Goal: Check status: Check status

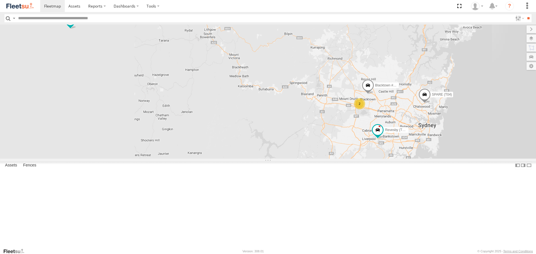
drag, startPoint x: 478, startPoint y: 164, endPoint x: 462, endPoint y: 161, distance: 16.4
click at [462, 159] on div "2 Rural (T08 - Matt) Blacktown #2 (T05 - Tony) Revesby (T07 - Dave) SPARE (T04)" at bounding box center [268, 92] width 536 height 134
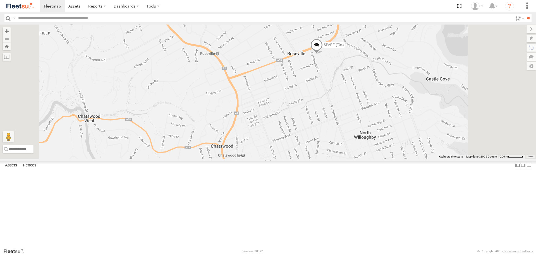
click at [323, 54] on span at bounding box center [316, 46] width 12 height 15
click at [312, 48] on label at bounding box center [306, 46] width 11 height 4
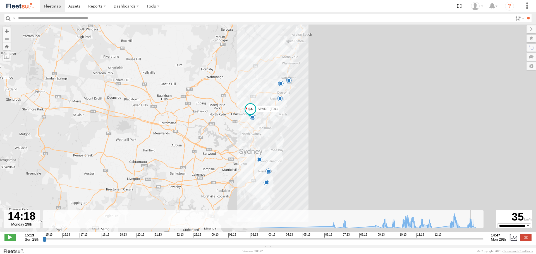
drag, startPoint x: 44, startPoint y: 242, endPoint x: 464, endPoint y: 236, distance: 420.0
click at [467, 238] on input "range" at bounding box center [263, 238] width 441 height 5
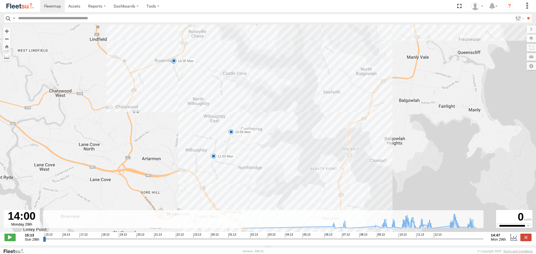
drag, startPoint x: 237, startPoint y: 119, endPoint x: 252, endPoint y: 160, distance: 43.2
click at [252, 160] on div "SPARE (T04) 09:57 Mon 10:01 Mon 10:24 Mon 10:33 Mon 11:18 Mon 11:30 Mon 11:45 M…" at bounding box center [268, 131] width 536 height 213
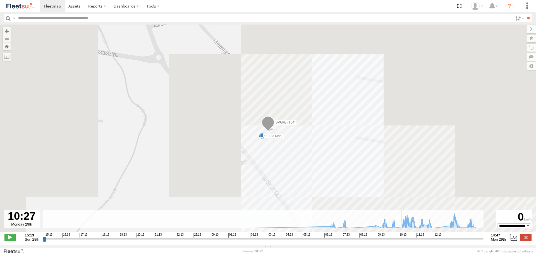
drag, startPoint x: 467, startPoint y: 244, endPoint x: 401, endPoint y: 243, distance: 65.3
click at [401, 242] on input "range" at bounding box center [263, 238] width 441 height 5
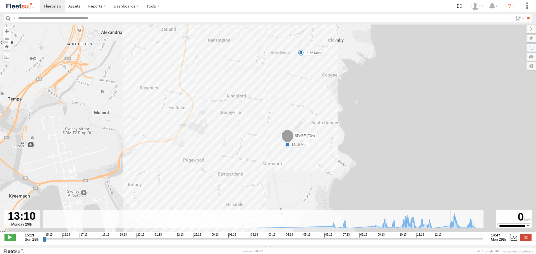
drag, startPoint x: 452, startPoint y: 247, endPoint x: 452, endPoint y: 244, distance: 3.1
click at [452, 242] on input "range" at bounding box center [263, 238] width 441 height 5
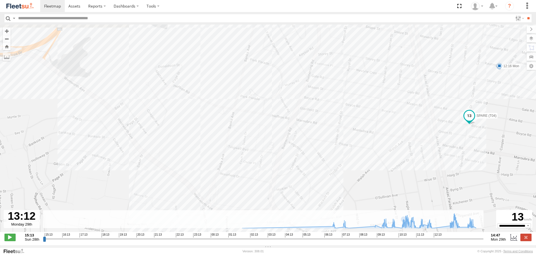
drag, startPoint x: 150, startPoint y: 149, endPoint x: 319, endPoint y: 132, distance: 170.5
click at [319, 132] on div "SPARE (T04) 09:57 Mon 10:01 Mon 10:24 Mon 10:33 Mon 11:18 Mon 11:30 Mon 11:45 M…" at bounding box center [268, 131] width 536 height 213
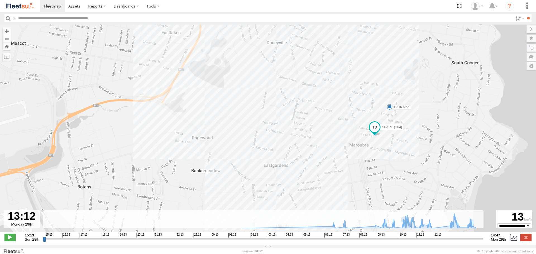
drag, startPoint x: 178, startPoint y: 118, endPoint x: 226, endPoint y: 130, distance: 49.8
click at [226, 130] on div "SPARE (T04) 09:57 Mon 10:01 Mon 10:24 Mon 10:33 Mon 11:18 Mon 11:30 Mon 11:45 M…" at bounding box center [268, 131] width 536 height 213
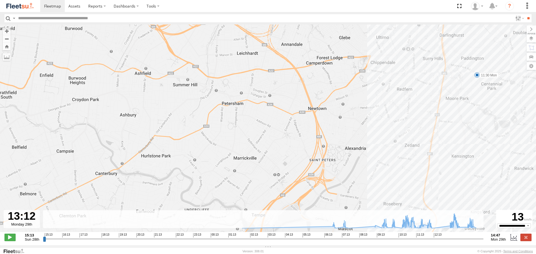
drag, startPoint x: 460, startPoint y: 186, endPoint x: 403, endPoint y: 153, distance: 66.7
click at [390, 248] on body at bounding box center [268, 127] width 536 height 254
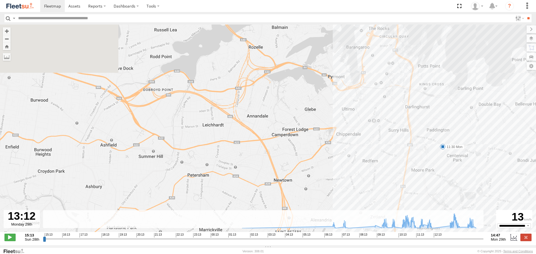
drag, startPoint x: 407, startPoint y: 133, endPoint x: 377, endPoint y: 184, distance: 59.4
click at [377, 207] on div "SPARE (T04) 09:57 Mon 10:01 Mon 10:24 Mon 10:33 Mon 11:18 Mon 11:30 Mon 11:45 M…" at bounding box center [268, 131] width 536 height 213
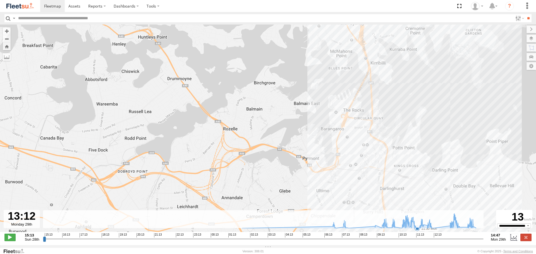
drag, startPoint x: 385, startPoint y: 158, endPoint x: 385, endPoint y: 164, distance: 5.9
click at [385, 164] on div "SPARE (T04) 09:57 Mon 10:01 Mon 10:24 Mon 10:33 Mon 11:18 Mon 11:30 Mon 11:45 M…" at bounding box center [268, 131] width 536 height 213
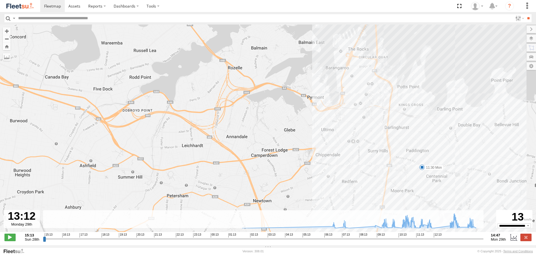
drag, startPoint x: 397, startPoint y: 183, endPoint x: 391, endPoint y: 80, distance: 103.2
click at [391, 80] on div "SPARE (T04) 09:57 Mon 10:01 Mon 10:24 Mon 10:33 Mon 11:18 Mon 11:30 Mon 11:45 M…" at bounding box center [268, 131] width 536 height 213
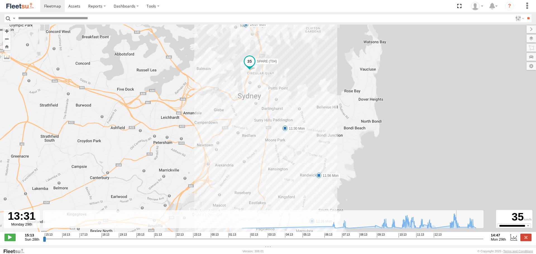
drag, startPoint x: 450, startPoint y: 241, endPoint x: 458, endPoint y: 241, distance: 7.9
click at [458, 241] on input "range" at bounding box center [263, 238] width 441 height 5
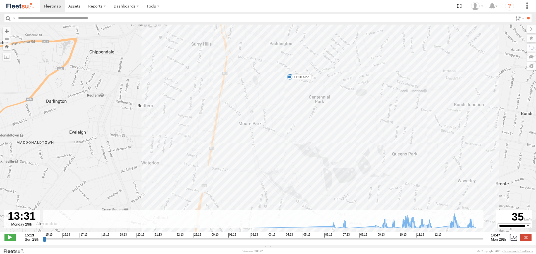
drag, startPoint x: 250, startPoint y: 72, endPoint x: 280, endPoint y: 208, distance: 139.8
click at [280, 208] on div "SPARE (T04) 09:57 Mon 10:01 Mon 10:24 Mon 10:33 Mon 11:18 Mon 11:30 Mon 11:45 M…" at bounding box center [268, 131] width 536 height 213
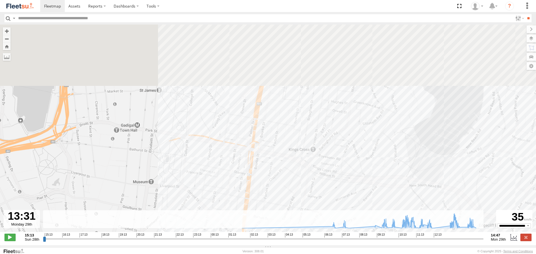
drag, startPoint x: 259, startPoint y: 135, endPoint x: 272, endPoint y: 199, distance: 65.2
click at [272, 199] on div "SPARE (T04) 09:57 Mon 10:01 Mon 10:24 Mon 10:33 Mon 11:18 Mon 11:30 Mon 11:45 M…" at bounding box center [268, 131] width 536 height 213
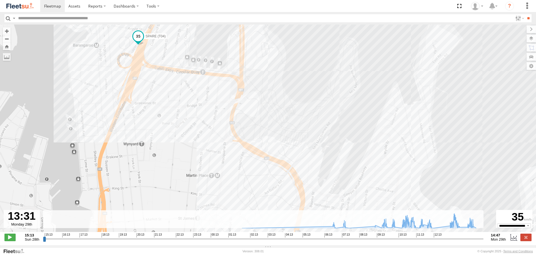
drag, startPoint x: 217, startPoint y: 92, endPoint x: 251, endPoint y: 162, distance: 77.9
click at [253, 176] on div "SPARE (T04) 09:57 Mon 10:01 Mon 10:24 Mon 10:33 Mon 11:18 Mon 11:30 Mon 11:45 M…" at bounding box center [268, 131] width 536 height 213
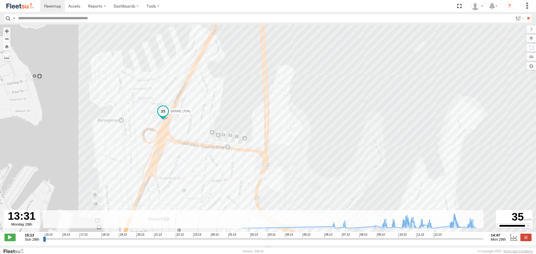
drag, startPoint x: 181, startPoint y: 113, endPoint x: 198, endPoint y: 175, distance: 64.6
click at [198, 175] on div "SPARE (T04) 09:57 Mon 10:01 Mon 10:24 Mon 10:33 Mon 11:18 Mon 11:30 Mon 11:45 M…" at bounding box center [268, 131] width 536 height 213
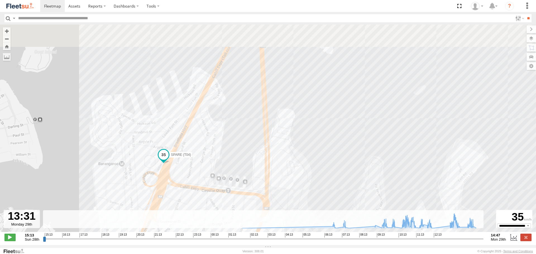
drag, startPoint x: 183, startPoint y: 88, endPoint x: 181, endPoint y: 137, distance: 49.1
click at [181, 137] on div "SPARE (T04) 09:57 Mon 10:01 Mon 10:24 Mon 10:33 Mon 11:18 Mon 11:30 Mon 11:45 M…" at bounding box center [268, 131] width 536 height 213
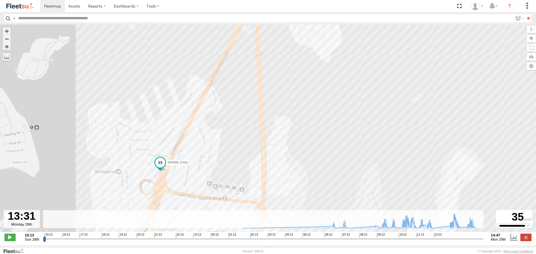
drag, startPoint x: 229, startPoint y: 97, endPoint x: 205, endPoint y: 162, distance: 68.8
click at [205, 162] on div "SPARE (T04) 09:57 Mon 10:01 Mon 10:24 Mon 10:33 Mon 11:18 Mon 11:30 Mon 11:45 M…" at bounding box center [268, 131] width 536 height 213
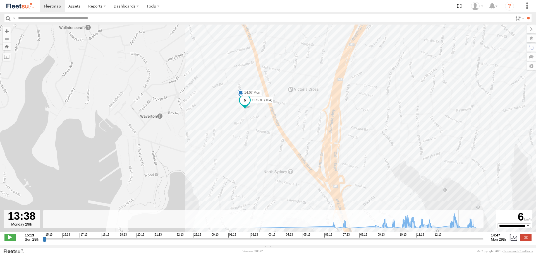
drag, startPoint x: 458, startPoint y: 244, endPoint x: 460, endPoint y: 248, distance: 5.0
click at [460, 242] on input "range" at bounding box center [263, 238] width 441 height 5
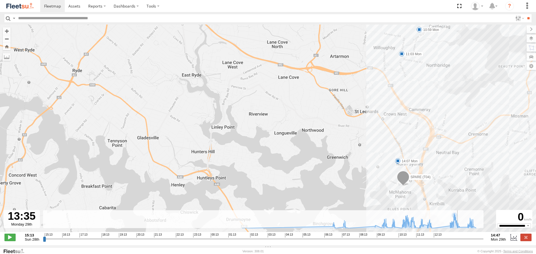
type input "**********"
click at [459, 242] on input "range" at bounding box center [263, 238] width 441 height 5
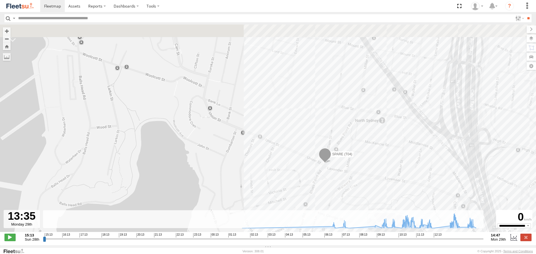
drag, startPoint x: 369, startPoint y: 156, endPoint x: 364, endPoint y: 186, distance: 30.0
click at [372, 226] on div "← Move left → Move right ↑ Move up ↓ Move down + Zoom in - Zoom out Home Jump l…" at bounding box center [268, 135] width 536 height 221
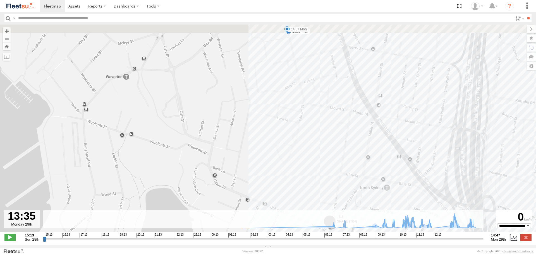
drag, startPoint x: 350, startPoint y: 130, endPoint x: 350, endPoint y: 148, distance: 17.6
click at [352, 155] on div "SPARE (T04) 09:57 Mon 10:01 Mon 10:24 Mon 10:33 Mon 11:18 Mon 11:30 Mon 11:45 M…" at bounding box center [268, 131] width 536 height 213
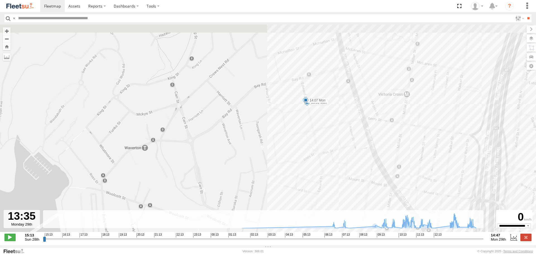
drag, startPoint x: 316, startPoint y: 89, endPoint x: 336, endPoint y: 151, distance: 64.9
click at [336, 151] on div "SPARE (T04) 09:57 Mon 10:01 Mon 10:24 Mon 10:33 Mon 11:18 Mon 11:30 Mon 11:45 M…" at bounding box center [268, 131] width 536 height 213
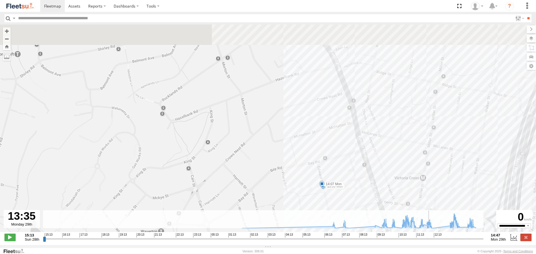
drag, startPoint x: 412, startPoint y: 143, endPoint x: 429, endPoint y: 227, distance: 85.9
click at [429, 227] on div "← Move left → Move right ↑ Move up ↓ Move down + Zoom in - Zoom out Home Jump l…" at bounding box center [268, 135] width 536 height 221
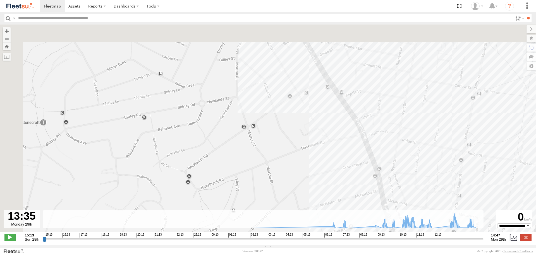
drag, startPoint x: 406, startPoint y: 132, endPoint x: 442, endPoint y: 236, distance: 109.6
click at [442, 236] on div "← Move left → Move right ↑ Move up ↓ Move down + Zoom in - Zoom out Home Jump l…" at bounding box center [268, 135] width 536 height 221
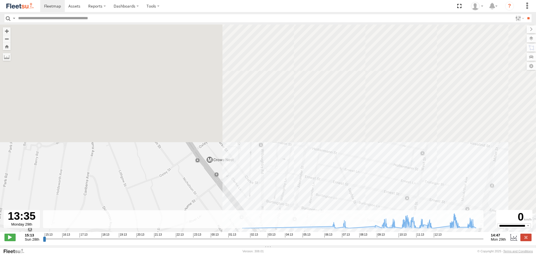
drag, startPoint x: 416, startPoint y: 125, endPoint x: 384, endPoint y: 267, distance: 145.5
click at [384, 254] on html at bounding box center [268, 127] width 536 height 254
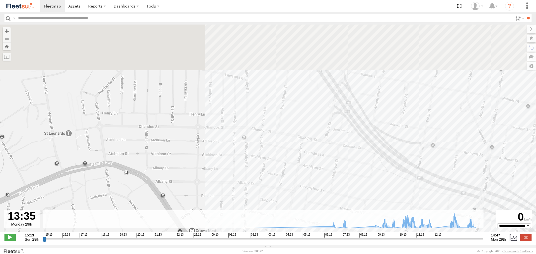
drag, startPoint x: 352, startPoint y: 154, endPoint x: 346, endPoint y: 196, distance: 42.3
click at [346, 196] on div "SPARE (T04) 09:57 Mon 10:01 Mon 10:24 Mon 10:33 Mon 11:18 Mon 11:30 Mon 11:45 M…" at bounding box center [268, 131] width 536 height 213
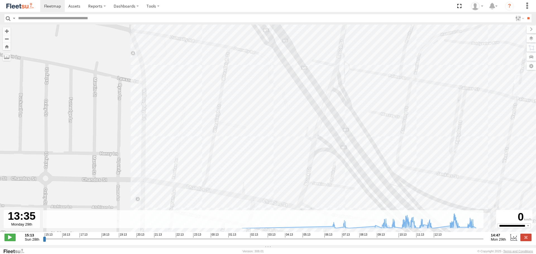
drag, startPoint x: 371, startPoint y: 105, endPoint x: 344, endPoint y: 198, distance: 96.2
click at [344, 197] on div "SPARE (T04) 09:57 Mon 10:01 Mon 10:24 Mon 10:33 Mon 11:18 Mon 11:30 Mon 11:45 M…" at bounding box center [268, 131] width 536 height 213
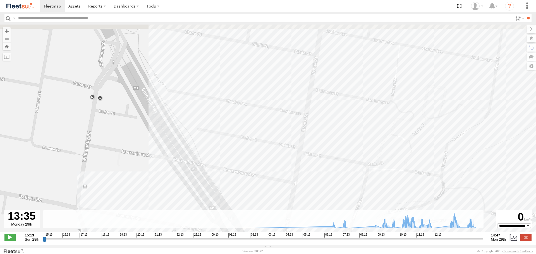
drag, startPoint x: 375, startPoint y: 87, endPoint x: 335, endPoint y: 189, distance: 108.9
click at [335, 189] on div "SPARE (T04) 09:57 Mon 10:01 Mon 10:24 Mon 10:33 Mon 11:18 Mon 11:30 Mon 11:45 M…" at bounding box center [268, 131] width 536 height 213
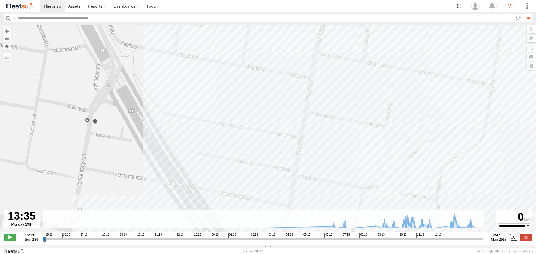
drag, startPoint x: 351, startPoint y: 86, endPoint x: 331, endPoint y: 191, distance: 106.5
click at [331, 191] on div "SPARE (T04) 09:57 Mon 10:01 Mon 10:24 Mon 10:33 Mon 11:18 Mon 11:30 Mon 11:45 M…" at bounding box center [268, 131] width 536 height 213
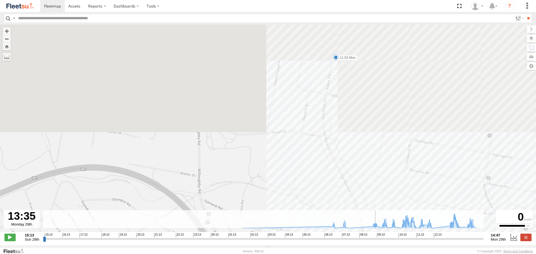
drag, startPoint x: 374, startPoint y: 198, endPoint x: 378, endPoint y: 223, distance: 25.7
click at [378, 223] on div "← Move left → Move right ↑ Move up ↓ Move down + Zoom in - Zoom out Home Jump l…" at bounding box center [268, 135] width 536 height 221
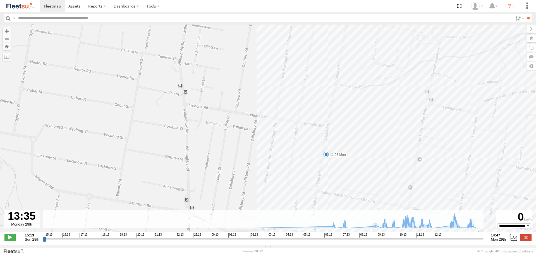
drag, startPoint x: 365, startPoint y: 125, endPoint x: 352, endPoint y: 186, distance: 61.8
click at [352, 186] on div "SPARE (T04) 09:57 Mon 10:01 Mon 10:24 Mon 10:33 Mon 11:18 Mon 11:30 Mon 11:45 M…" at bounding box center [268, 131] width 536 height 213
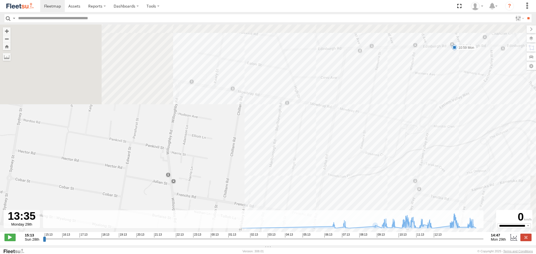
drag, startPoint x: 339, startPoint y: 186, endPoint x: 338, endPoint y: 192, distance: 5.6
click at [338, 192] on div "SPARE (T04) 09:57 Mon 10:01 Mon 10:24 Mon 10:33 Mon 11:18 Mon 11:30 Mon 11:45 M…" at bounding box center [268, 131] width 536 height 213
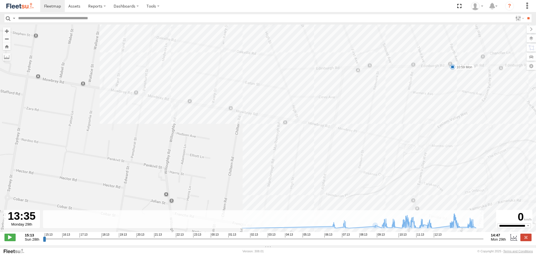
drag, startPoint x: 413, startPoint y: 109, endPoint x: 414, endPoint y: 112, distance: 3.1
click at [414, 112] on div "SPARE (T04) 09:57 Mon 10:01 Mon 10:24 Mon 10:33 Mon 11:18 Mon 11:30 Mon 11:45 M…" at bounding box center [268, 131] width 536 height 213
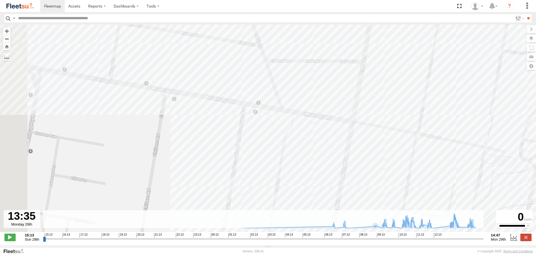
drag, startPoint x: 320, startPoint y: 143, endPoint x: 418, endPoint y: 169, distance: 101.3
click at [418, 169] on div "SPARE (T04) 09:57 Mon 10:01 Mon 10:24 Mon 10:33 Mon 11:18 Mon 11:30 Mon 11:45 M…" at bounding box center [268, 131] width 536 height 213
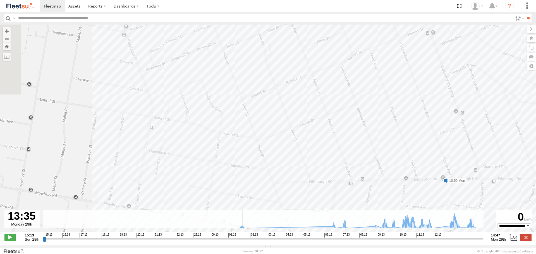
drag, startPoint x: 196, startPoint y: 138, endPoint x: 193, endPoint y: 219, distance: 81.0
click at [193, 219] on div "← Move left → Move right ↑ Move up ↓ Move down + Zoom in - Zoom out Home Jump l…" at bounding box center [268, 135] width 536 height 221
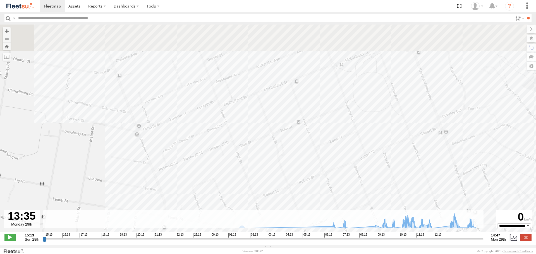
drag, startPoint x: 171, startPoint y: 75, endPoint x: 182, endPoint y: 177, distance: 103.0
click at [182, 177] on div "SPARE (T04) 09:57 Mon 10:01 Mon 10:24 Mon 10:33 Mon 11:18 Mon 11:30 Mon 11:45 M…" at bounding box center [268, 131] width 536 height 213
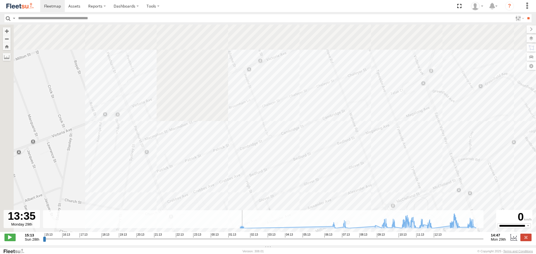
drag, startPoint x: 121, startPoint y: 80, endPoint x: 174, endPoint y: 220, distance: 149.5
click at [174, 220] on div "← Move left → Move right ↑ Move up ↓ Move down + Zoom in - Zoom out Home Jump l…" at bounding box center [268, 135] width 536 height 221
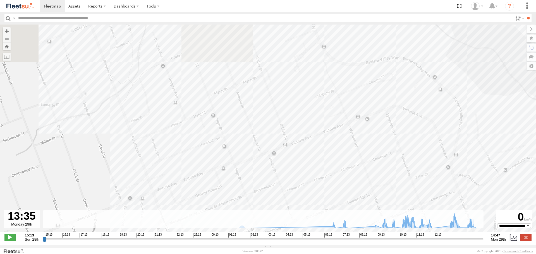
drag, startPoint x: 164, startPoint y: 109, endPoint x: 189, endPoint y: 195, distance: 89.8
click at [189, 195] on div "SPARE (T04) 09:57 Mon 10:01 Mon 10:24 Mon 10:33 Mon 11:18 Mon 11:30 Mon 11:45 M…" at bounding box center [268, 131] width 536 height 213
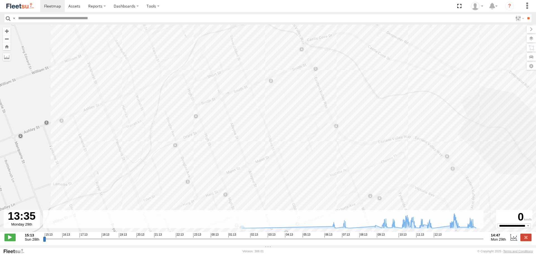
drag, startPoint x: 129, startPoint y: 95, endPoint x: 140, endPoint y: 163, distance: 68.9
click at [140, 163] on div "SPARE (T04) 09:57 Mon 10:01 Mon 10:24 Mon 10:33 Mon 11:18 Mon 11:30 Mon 11:45 M…" at bounding box center [268, 131] width 536 height 213
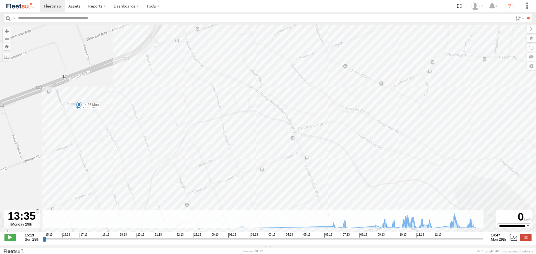
drag, startPoint x: 158, startPoint y: 93, endPoint x: 148, endPoint y: 184, distance: 91.5
click at [148, 184] on div "SPARE (T04) 09:57 Mon 10:01 Mon 10:24 Mon 10:33 Mon 11:18 Mon 11:30 Mon 11:45 M…" at bounding box center [268, 131] width 536 height 213
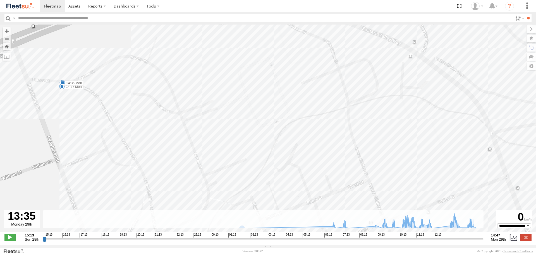
drag, startPoint x: 160, startPoint y: 138, endPoint x: 213, endPoint y: 167, distance: 60.9
click at [213, 167] on div "SPARE (T04) 09:57 Mon 10:01 Mon 10:24 Mon 10:33 Mon 11:18 Mon 11:30 Mon 11:45 M…" at bounding box center [268, 131] width 536 height 213
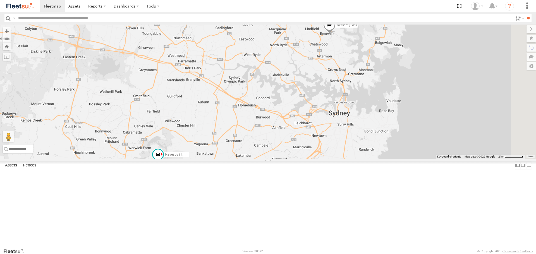
drag, startPoint x: 499, startPoint y: 169, endPoint x: 359, endPoint y: 114, distance: 149.9
click at [359, 114] on div "Rural (T08 - [PERSON_NAME]) Blacktown #2 (T05 - [PERSON_NAME]) Revesby (T07 - […" at bounding box center [268, 92] width 536 height 134
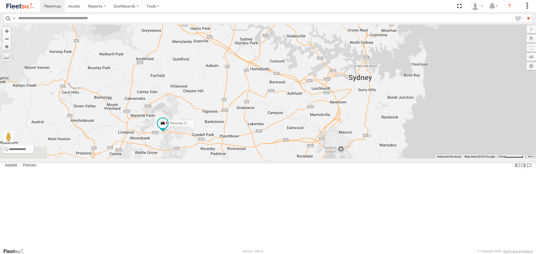
drag, startPoint x: 276, startPoint y: 217, endPoint x: 291, endPoint y: 176, distance: 43.8
click at [291, 159] on div "Rural (T08 - [PERSON_NAME]) Blacktown #2 (T05 - [PERSON_NAME]) Revesby (T07 - […" at bounding box center [268, 92] width 536 height 134
